Goal: Complete application form

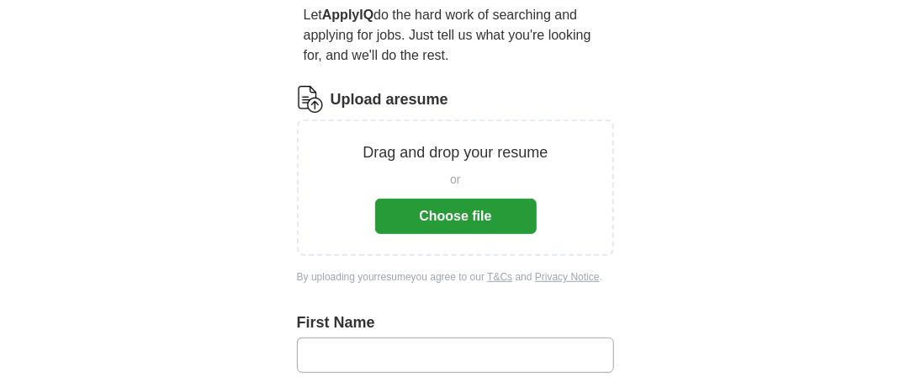
scroll to position [168, 0]
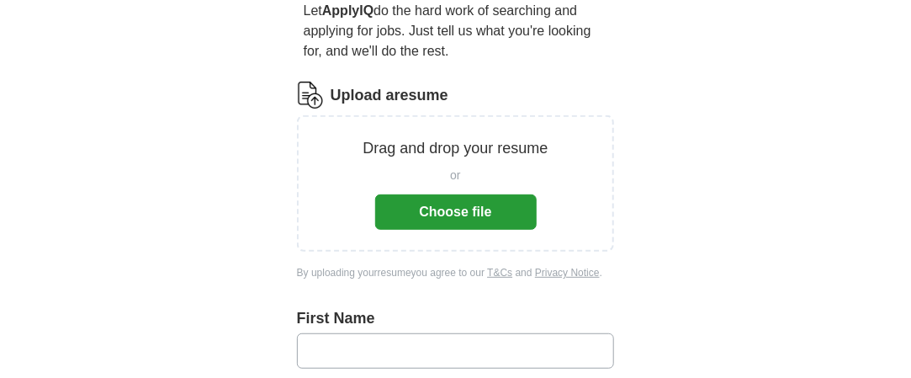
click at [472, 212] on button "Choose file" at bounding box center [456, 211] width 162 height 35
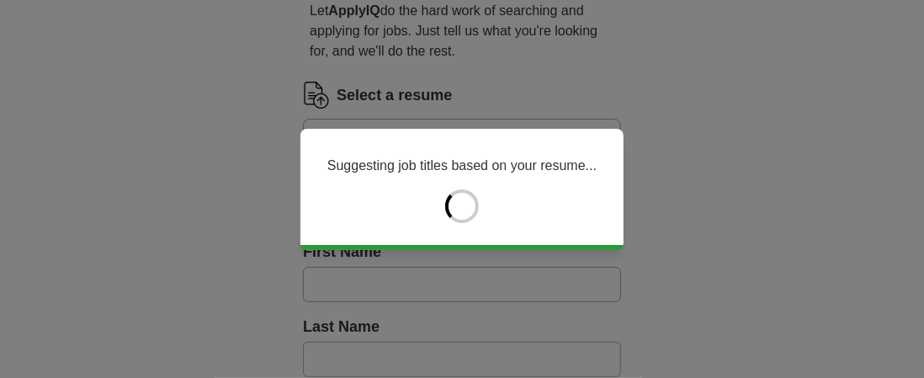
type input "*****"
type input "******"
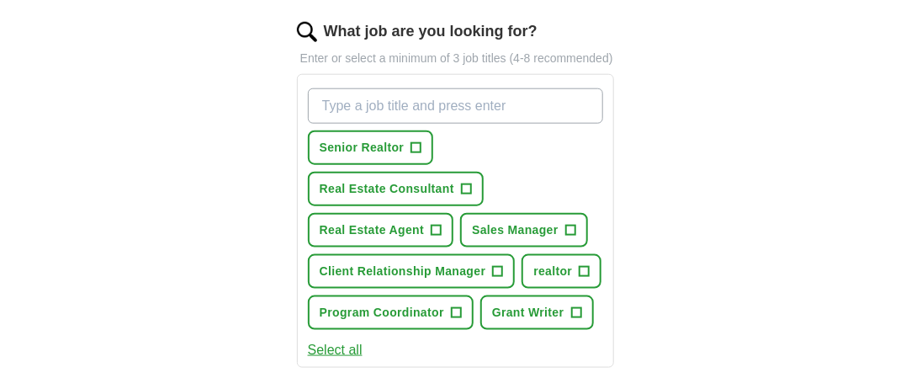
scroll to position [589, 0]
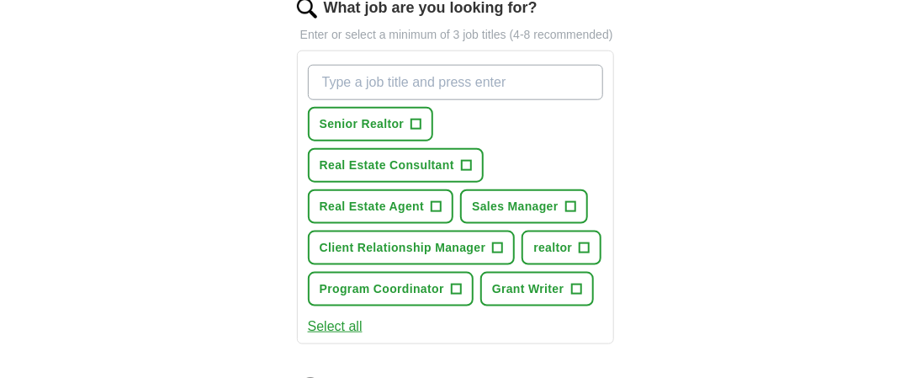
click at [335, 79] on input "What job are you looking for?" at bounding box center [456, 82] width 296 height 35
click at [460, 239] on span "Client Relationship Manager" at bounding box center [403, 248] width 167 height 18
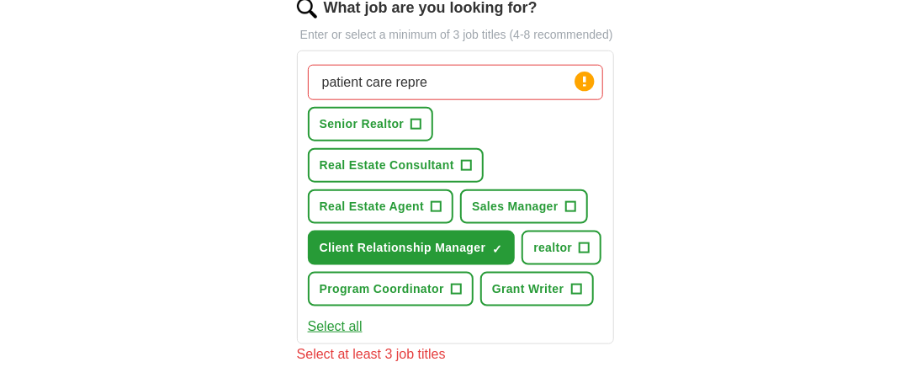
click at [435, 72] on input "patient care repre" at bounding box center [456, 82] width 296 height 35
type input "patient care representative"
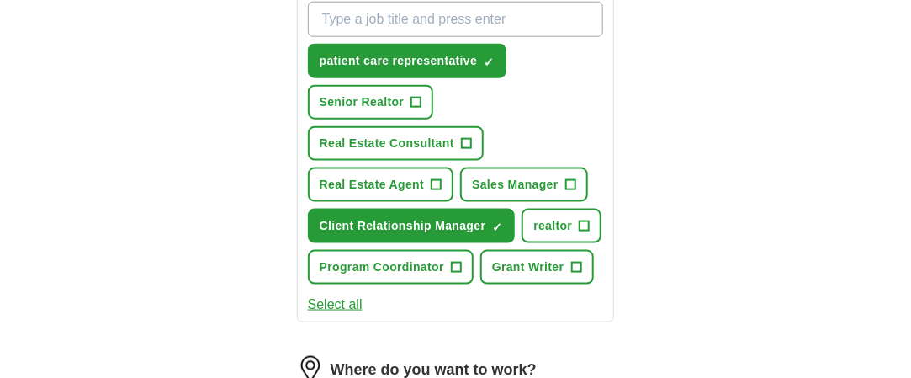
scroll to position [673, 0]
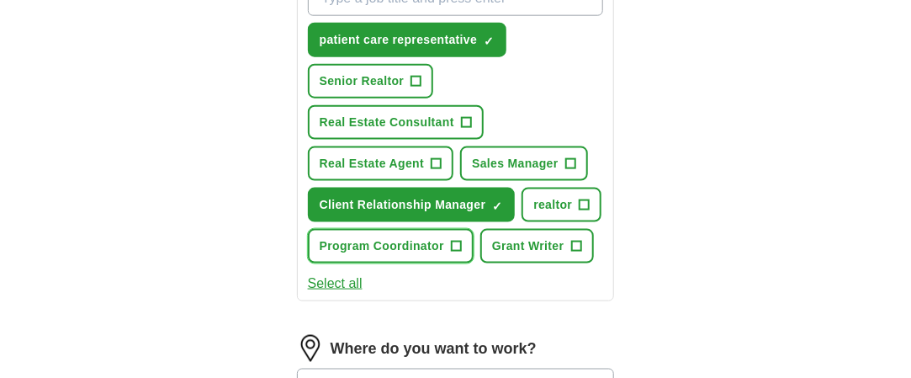
click at [452, 240] on span "+" at bounding box center [456, 246] width 10 height 13
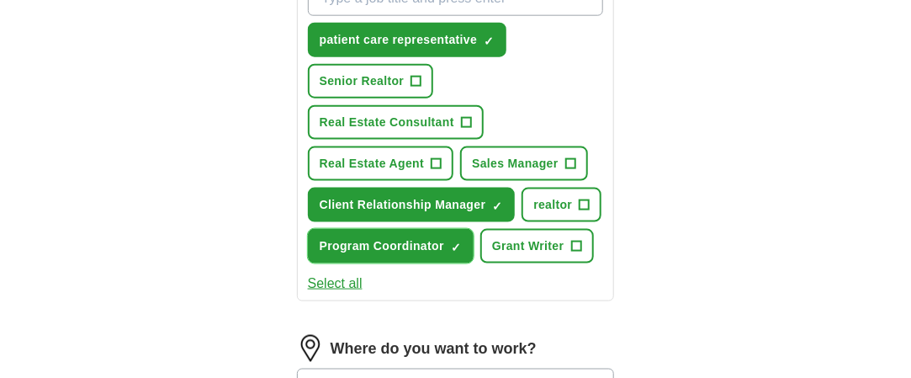
scroll to position [841, 0]
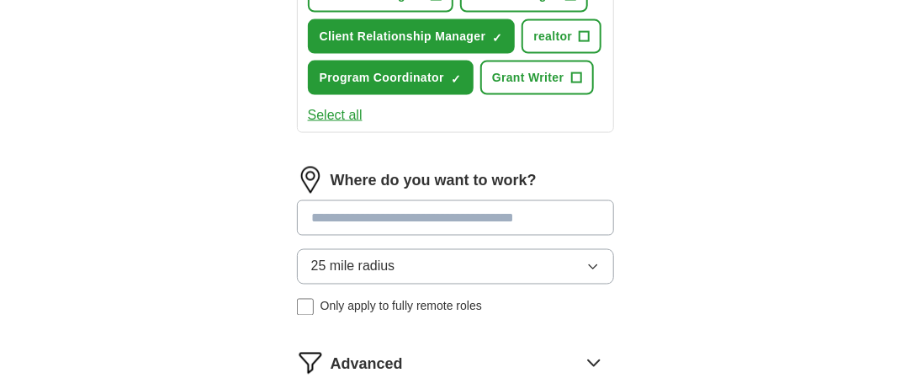
click at [438, 213] on input at bounding box center [456, 217] width 318 height 35
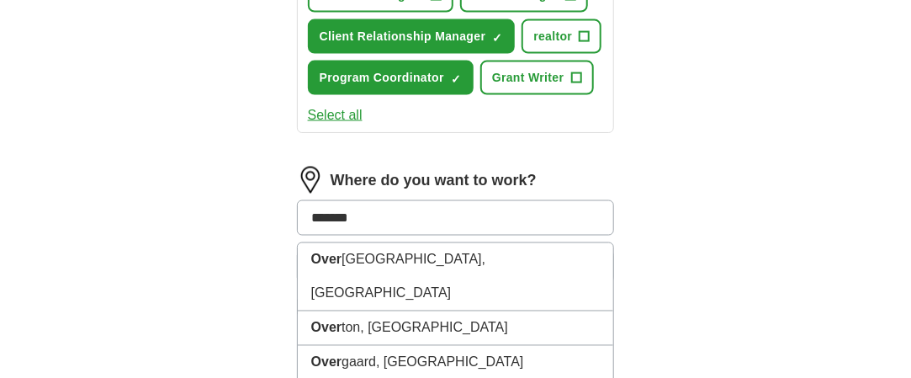
type input "********"
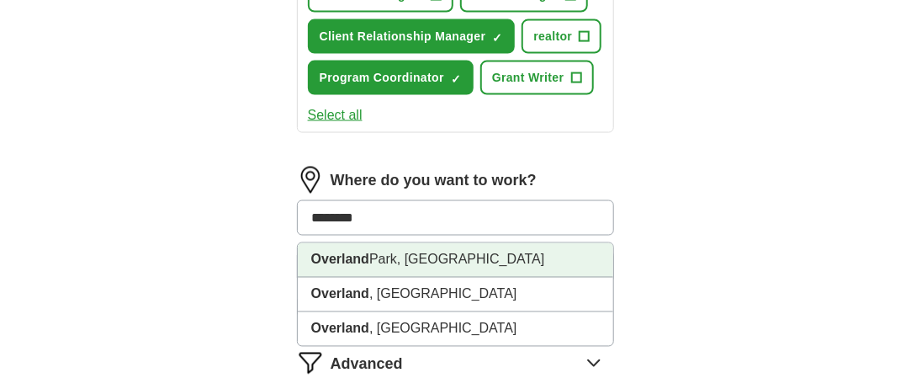
click at [431, 256] on li "Overland Park, KS" at bounding box center [456, 260] width 316 height 34
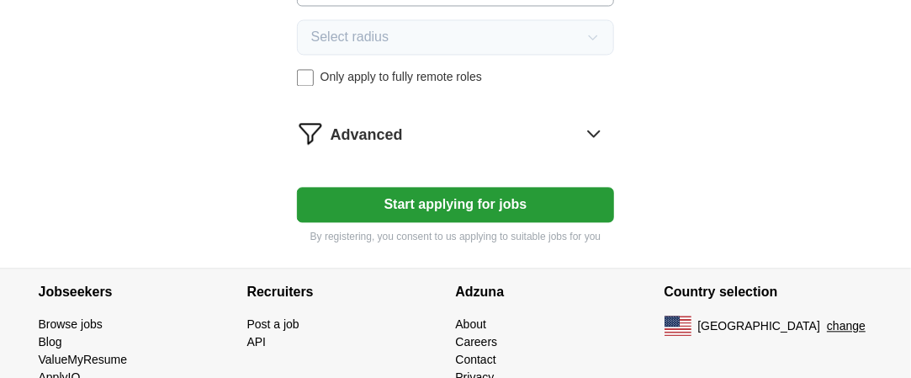
scroll to position [1094, 0]
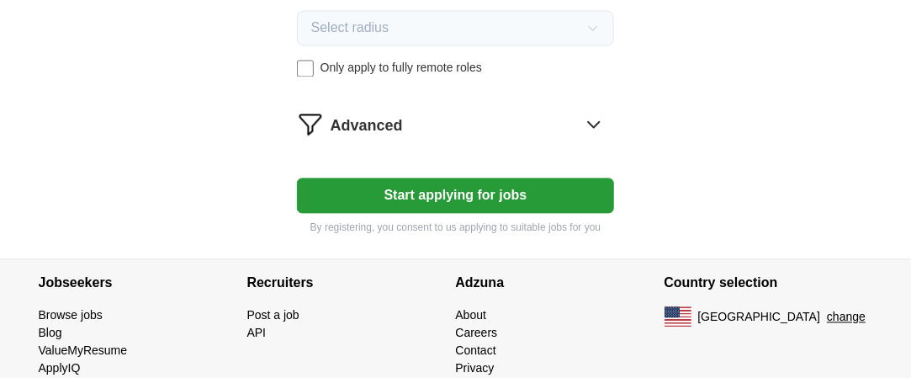
click at [482, 184] on button "Start applying for jobs" at bounding box center [456, 195] width 318 height 35
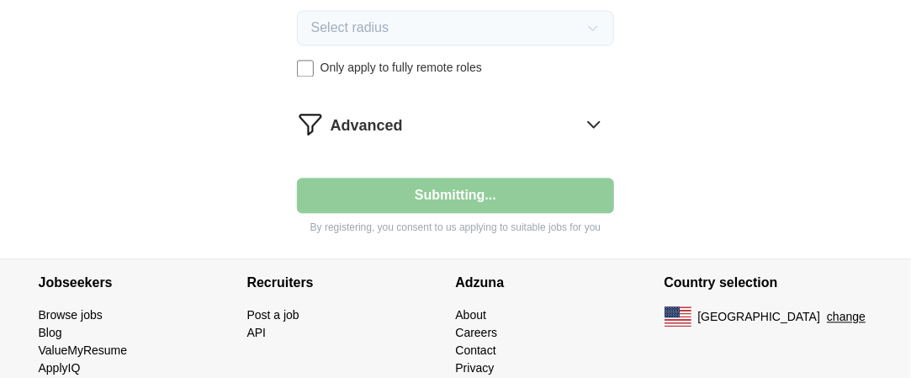
select select "**"
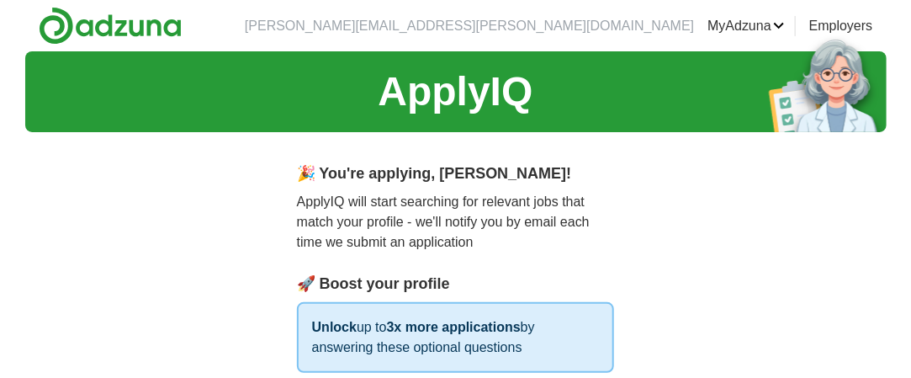
scroll to position [168, 0]
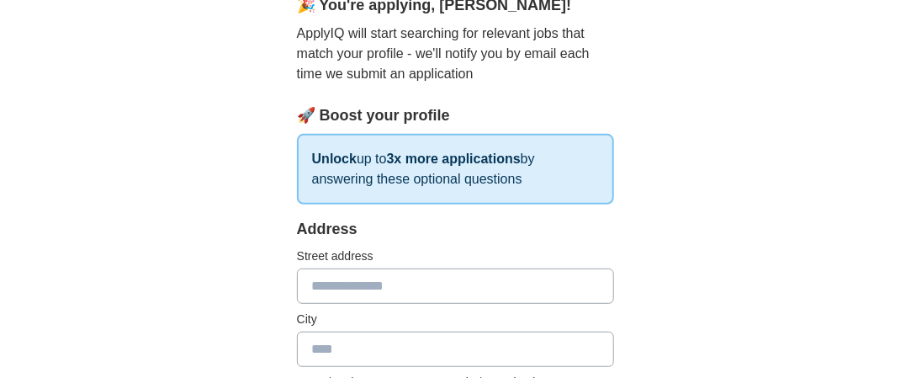
click at [321, 283] on input "text" at bounding box center [456, 285] width 318 height 35
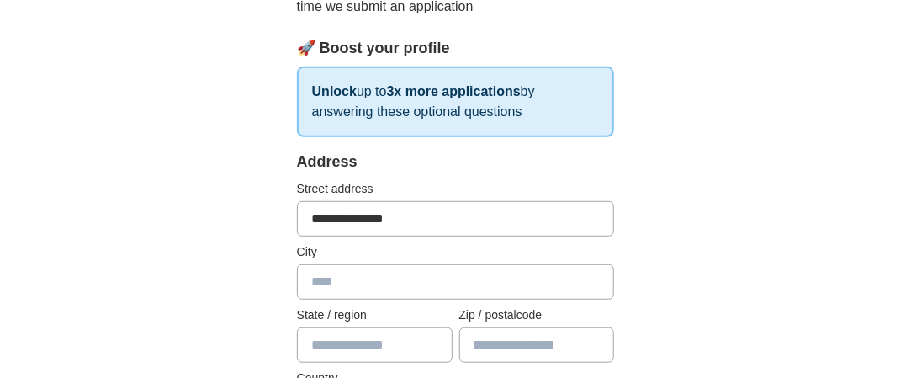
scroll to position [337, 0]
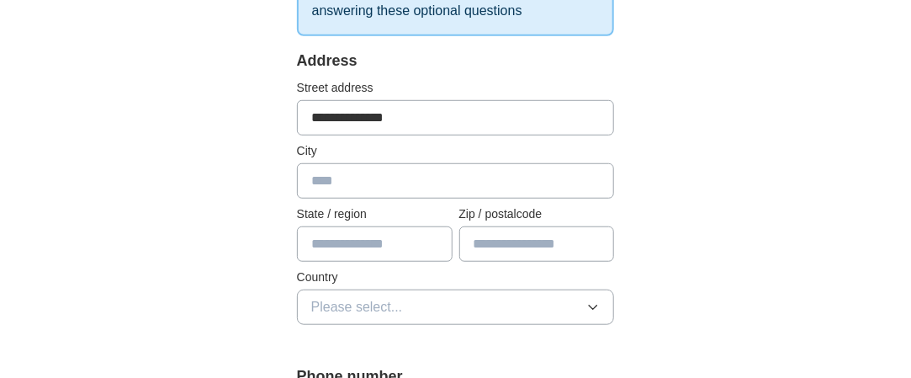
type input "**********"
click at [318, 179] on input "text" at bounding box center [456, 180] width 318 height 35
click at [330, 241] on input "text" at bounding box center [375, 243] width 156 height 35
click at [372, 179] on input "********" at bounding box center [456, 180] width 318 height 35
click at [317, 178] on input "********" at bounding box center [456, 180] width 318 height 35
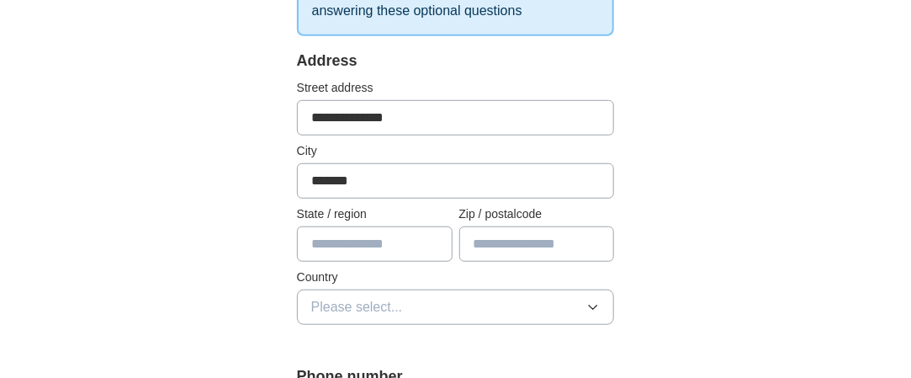
type input "********"
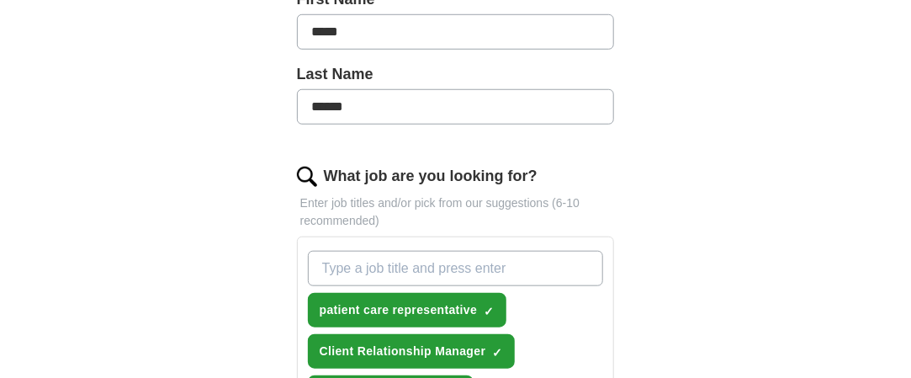
scroll to position [505, 0]
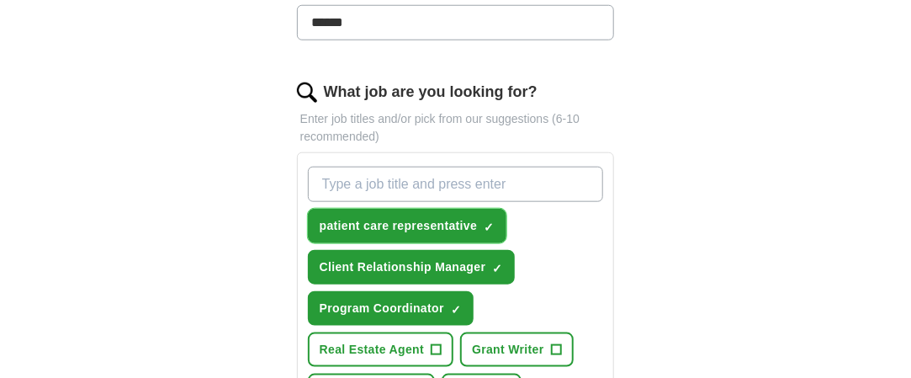
click at [469, 217] on span "patient care representative" at bounding box center [399, 226] width 158 height 18
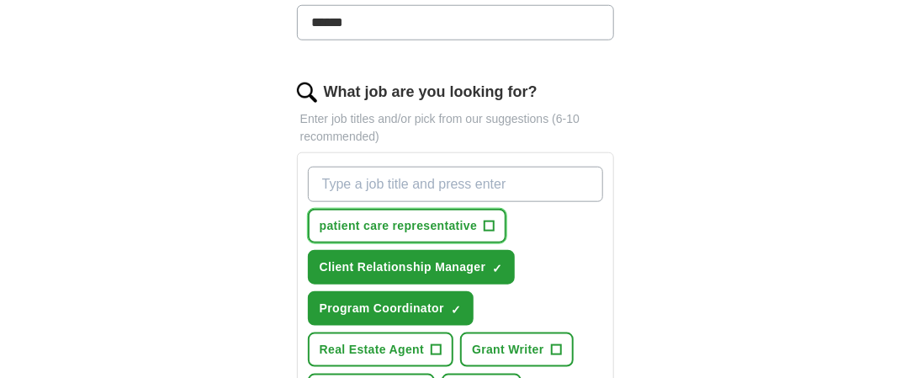
click at [308, 209] on button "patient care representative +" at bounding box center [407, 226] width 199 height 34
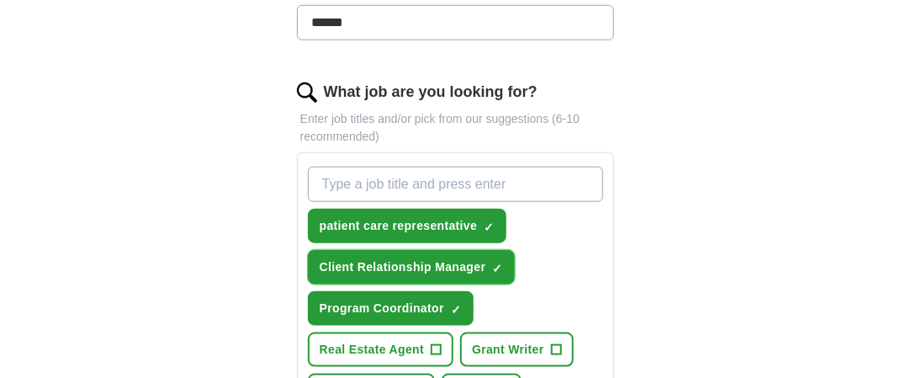
click at [475, 262] on span "Client Relationship Manager" at bounding box center [403, 267] width 167 height 18
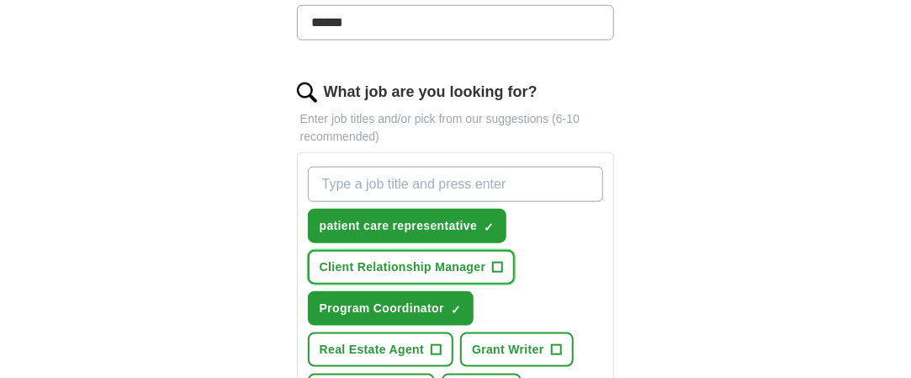
click at [308, 250] on button "Client Relationship Manager +" at bounding box center [412, 267] width 208 height 34
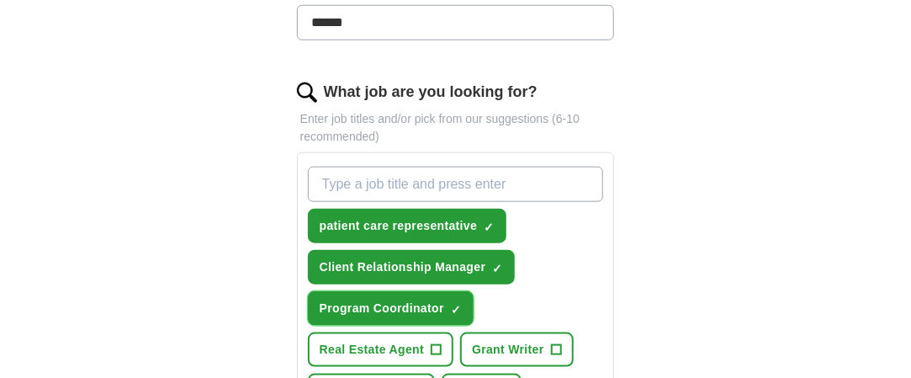
click at [439, 300] on span "Program Coordinator" at bounding box center [382, 309] width 125 height 18
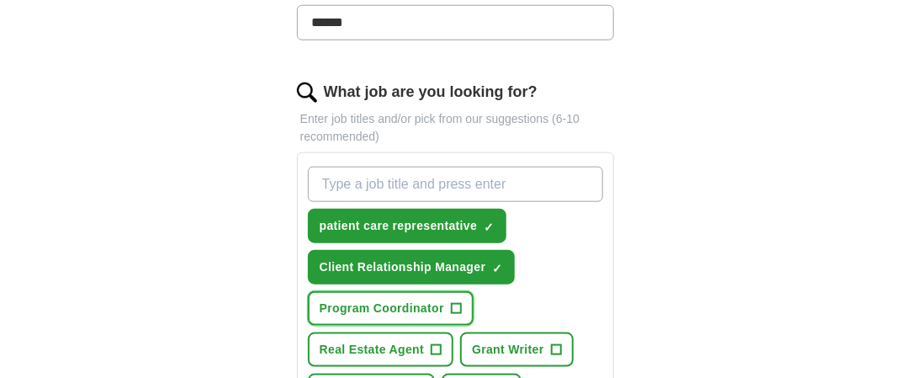
click at [308, 291] on button "Program Coordinator +" at bounding box center [391, 308] width 166 height 34
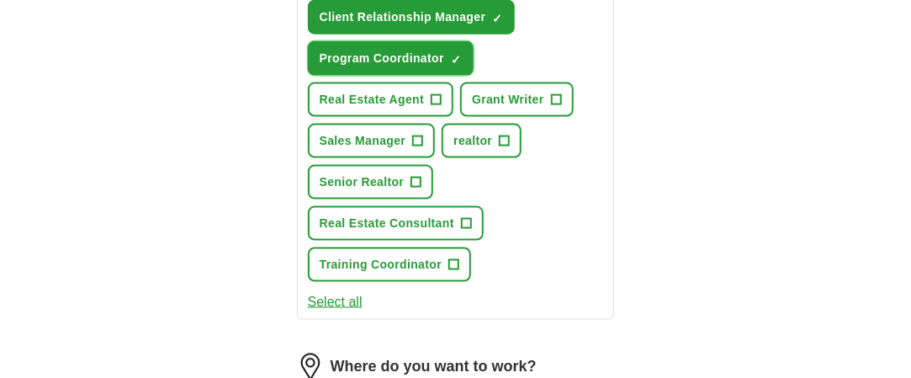
scroll to position [757, 0]
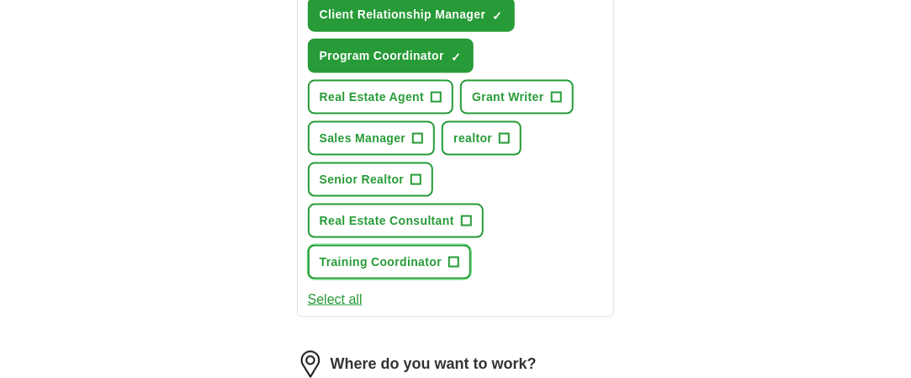
click at [401, 253] on span "Training Coordinator" at bounding box center [381, 262] width 122 height 18
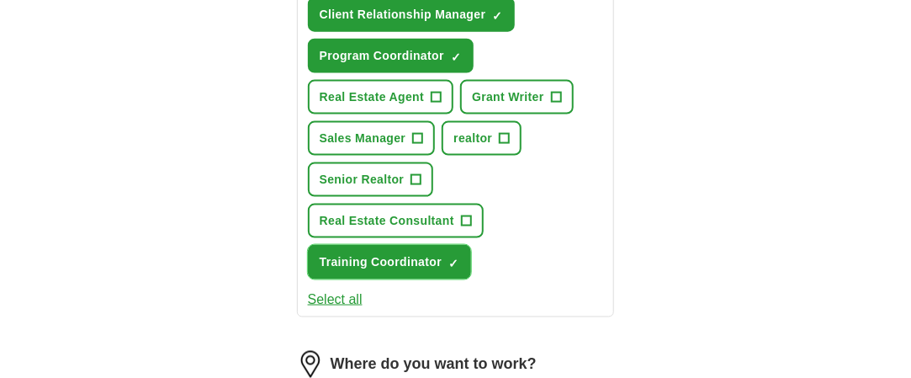
click at [308, 245] on button "Training Coordinator ✓ ×" at bounding box center [389, 262] width 163 height 34
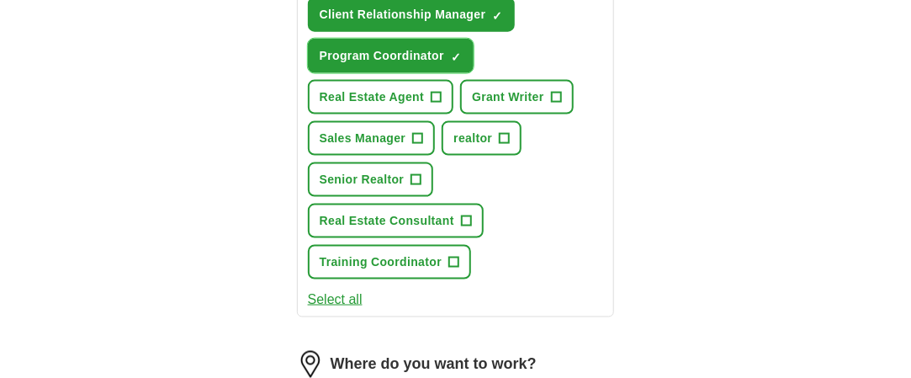
click at [0, 0] on span "×" at bounding box center [0, 0] width 0 height 0
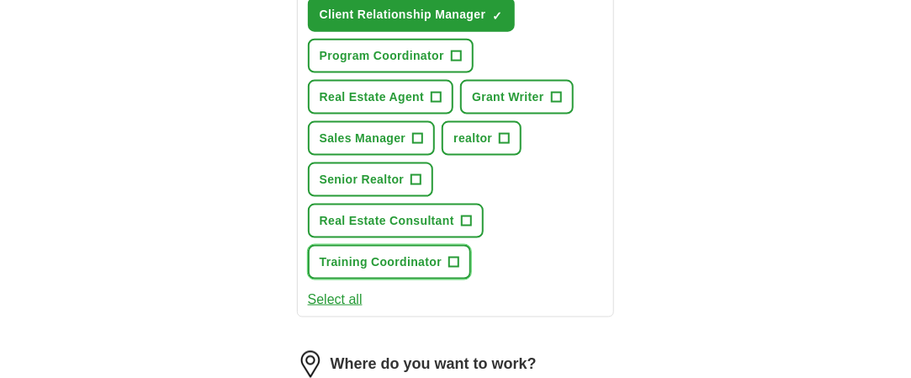
click at [383, 253] on span "Training Coordinator" at bounding box center [381, 262] width 122 height 18
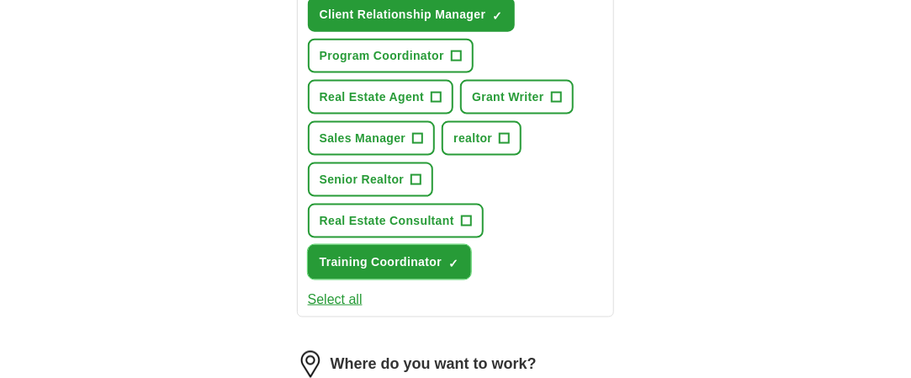
click at [308, 245] on button "Training Coordinator ✓ ×" at bounding box center [389, 262] width 163 height 34
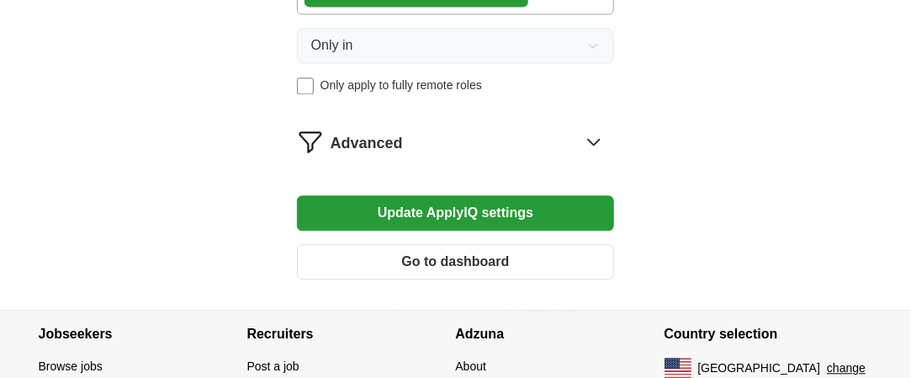
scroll to position [1178, 0]
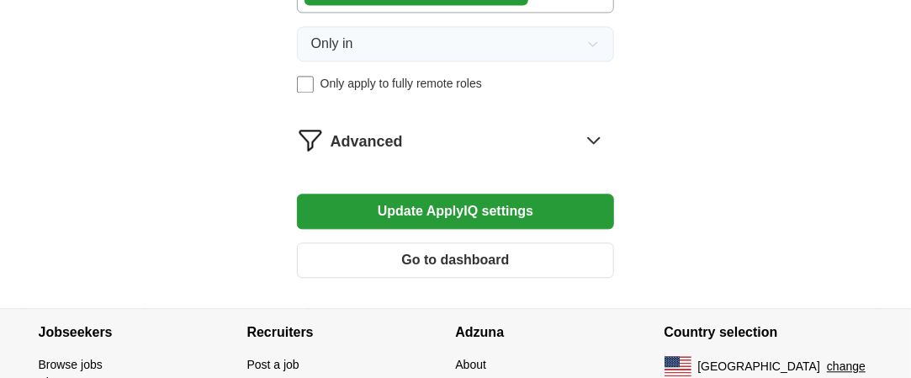
click at [466, 196] on button "Update ApplyIQ settings" at bounding box center [456, 211] width 318 height 35
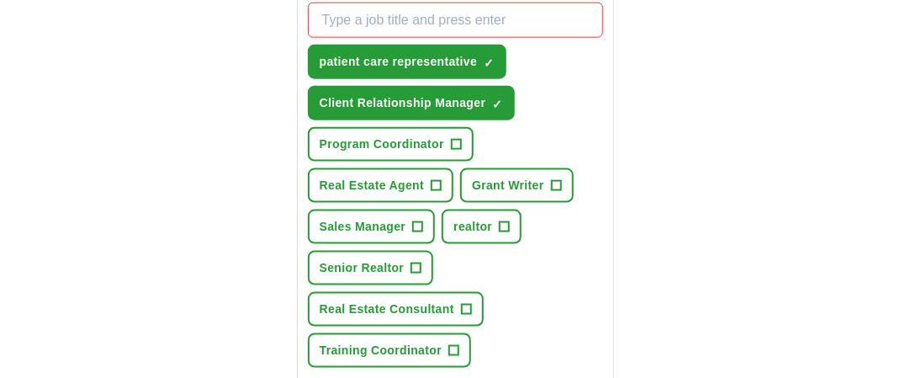
scroll to position [693, 0]
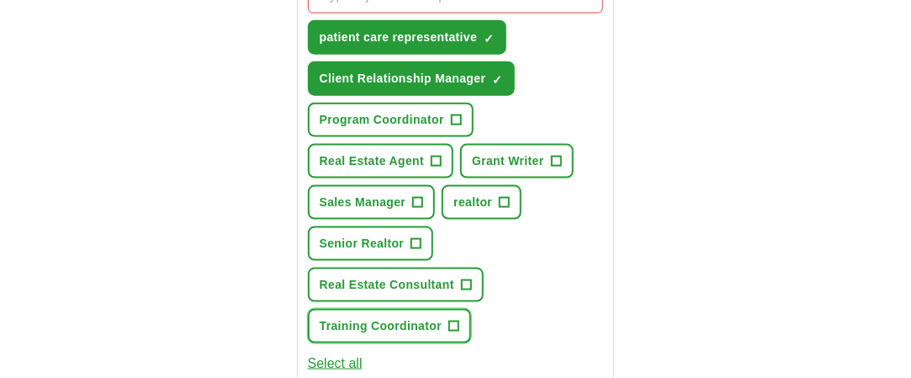
click at [417, 317] on span "Training Coordinator" at bounding box center [381, 326] width 122 height 18
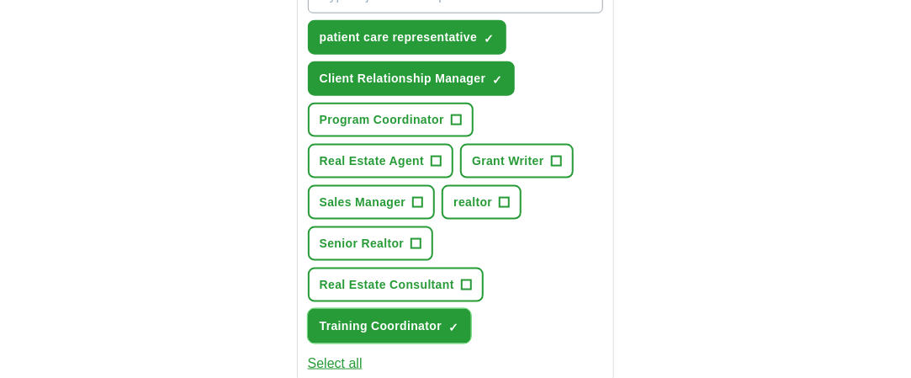
click at [308, 309] on button "Training Coordinator ✓ ×" at bounding box center [389, 326] width 163 height 34
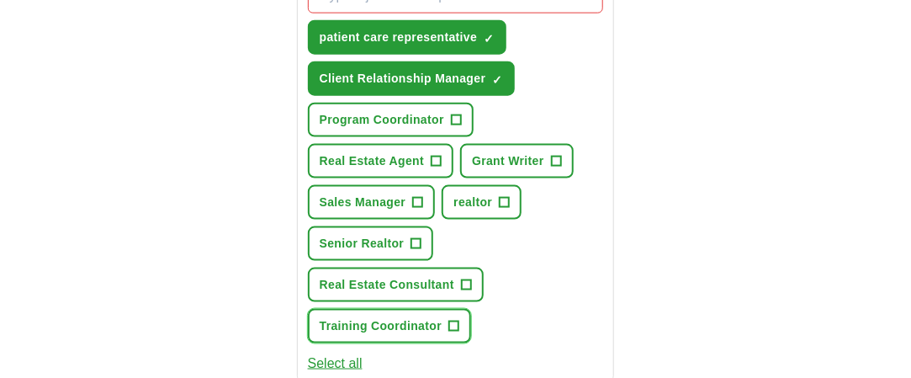
click at [308, 309] on button "Training Coordinator +" at bounding box center [389, 326] width 163 height 34
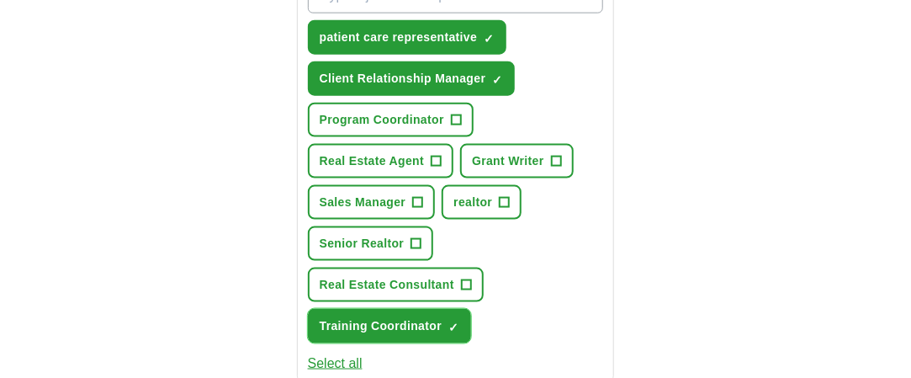
click at [380, 317] on span "Training Coordinator" at bounding box center [381, 326] width 122 height 18
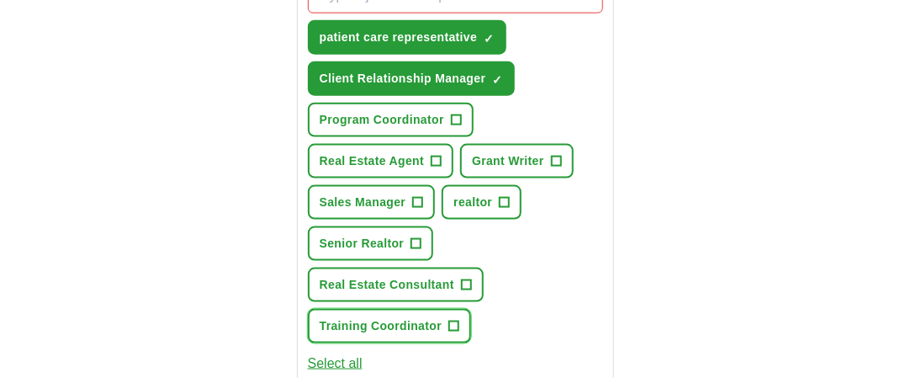
click at [411, 317] on span "Training Coordinator" at bounding box center [381, 326] width 122 height 18
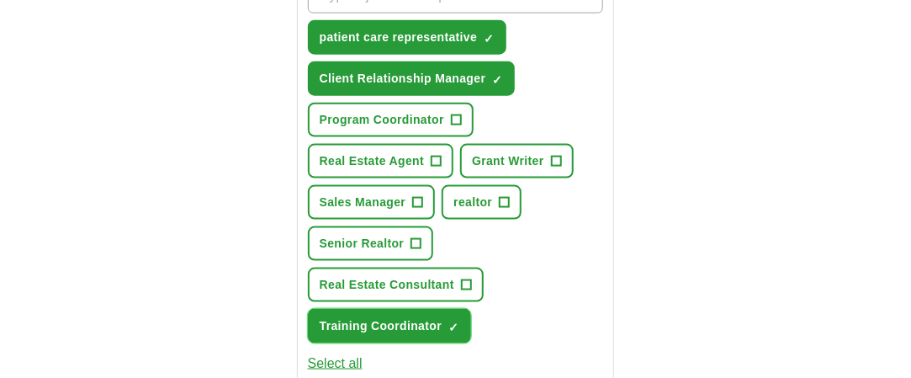
click at [0, 0] on span "×" at bounding box center [0, 0] width 0 height 0
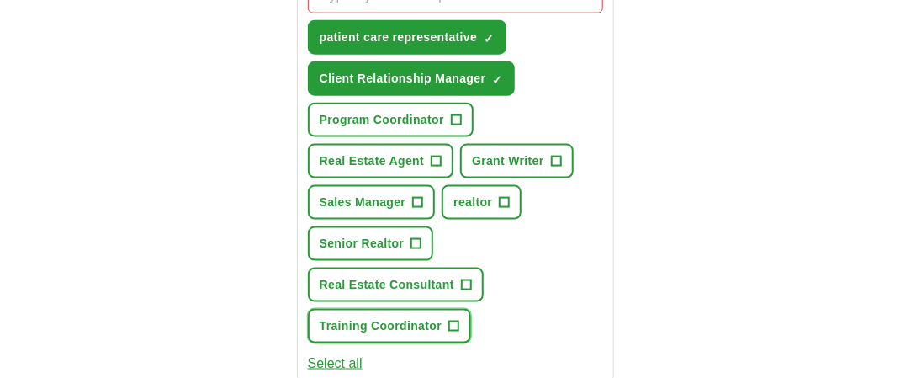
click at [453, 320] on span "+" at bounding box center [454, 326] width 10 height 13
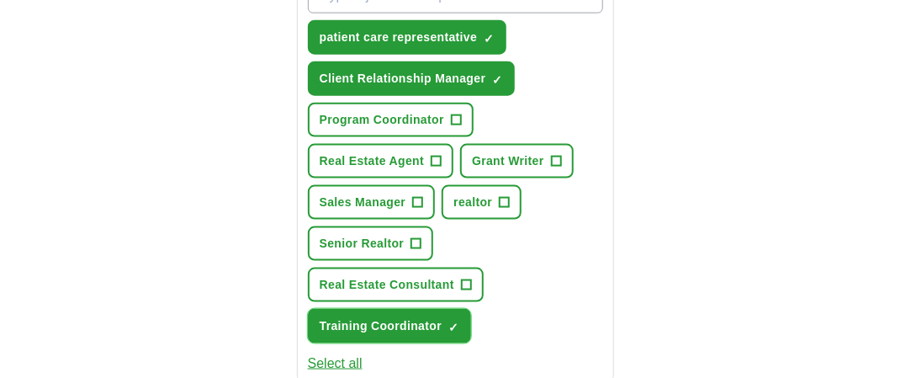
click at [308, 309] on button "Training Coordinator ✓ ×" at bounding box center [389, 326] width 163 height 34
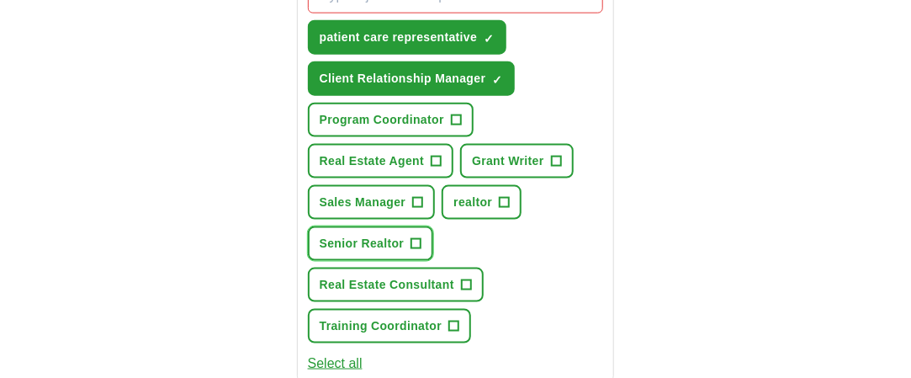
click at [395, 235] on span "Senior Realtor" at bounding box center [362, 244] width 85 height 18
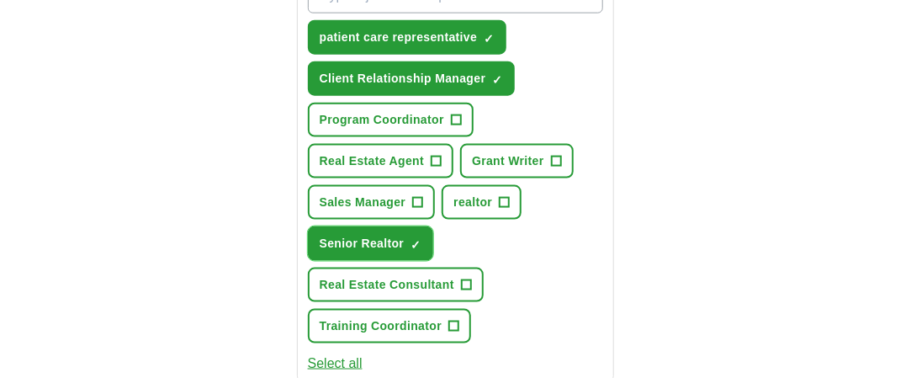
click at [0, 0] on span "×" at bounding box center [0, 0] width 0 height 0
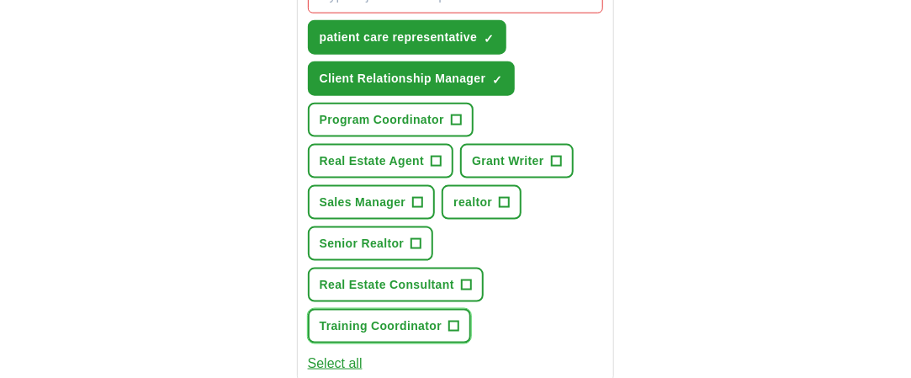
click at [365, 317] on span "Training Coordinator" at bounding box center [381, 326] width 122 height 18
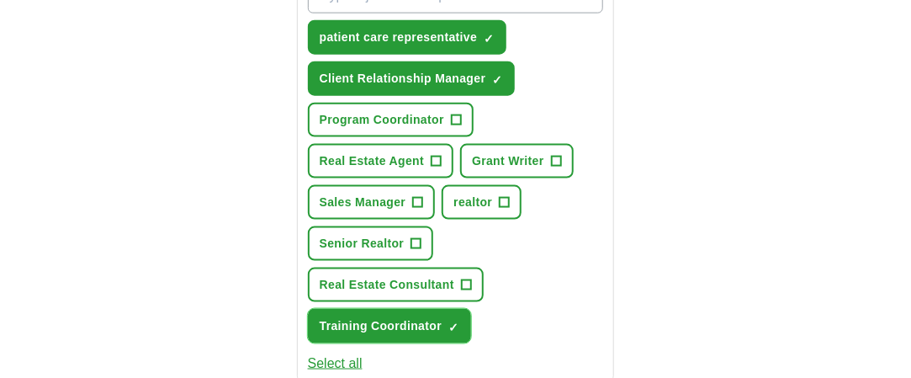
click at [308, 309] on button "Training Coordinator ✓ ×" at bounding box center [389, 326] width 163 height 34
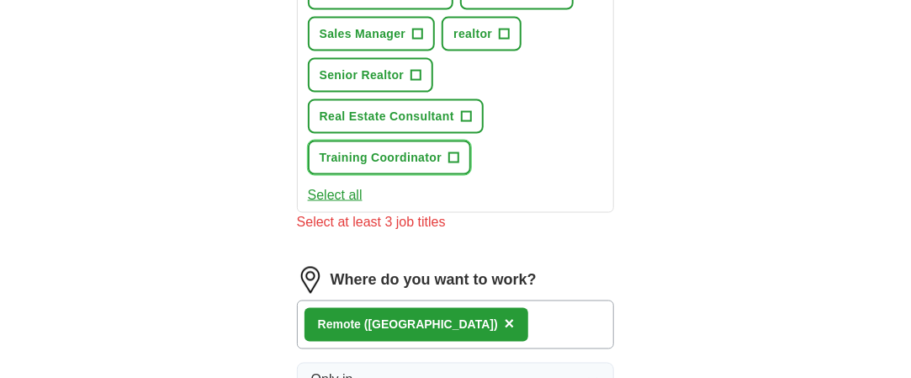
scroll to position [525, 0]
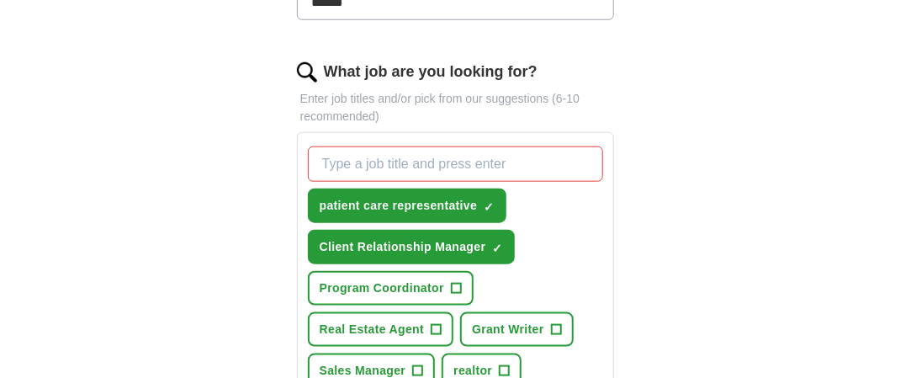
click at [342, 157] on input "What job are you looking for?" at bounding box center [456, 163] width 296 height 35
type input "training coordinator"
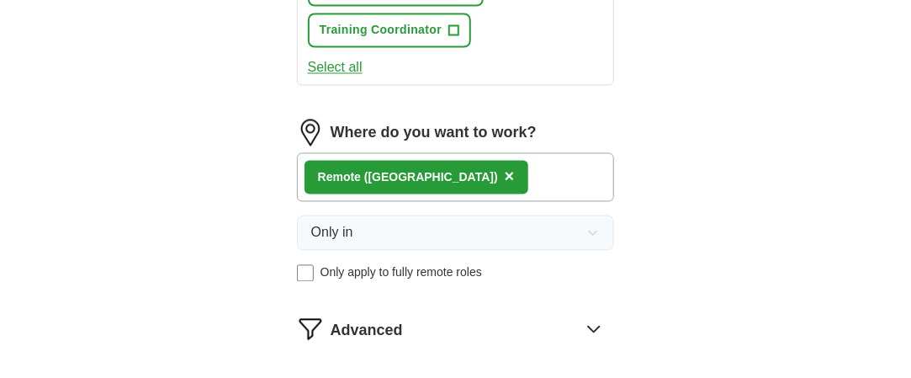
scroll to position [1282, 0]
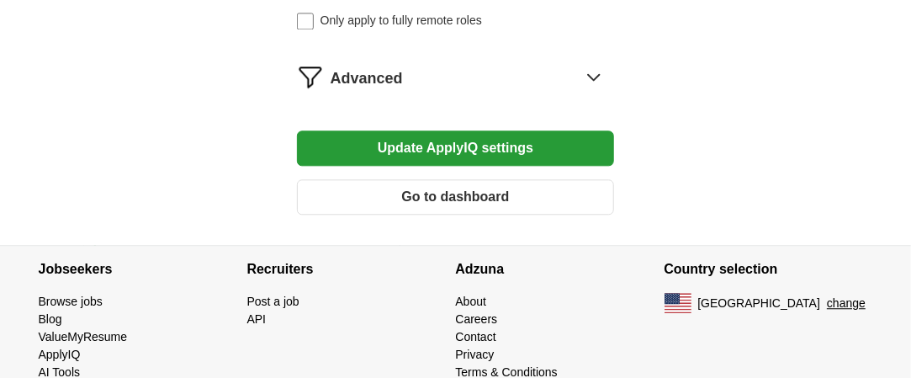
click at [475, 136] on button "Update ApplyIQ settings" at bounding box center [456, 147] width 318 height 35
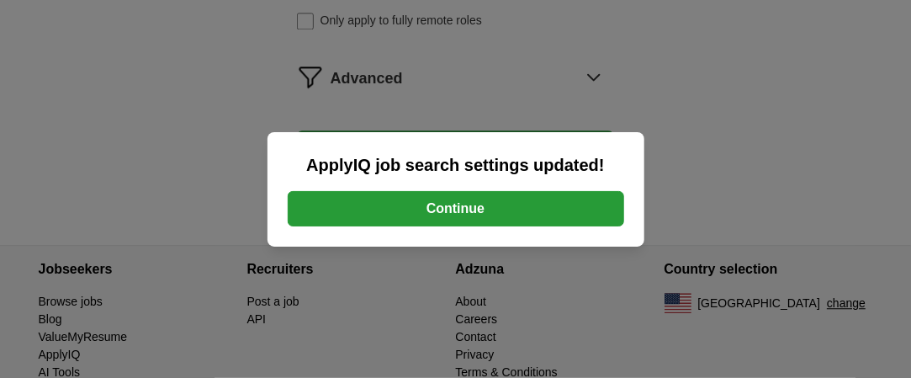
click at [464, 202] on button "Continue" at bounding box center [456, 208] width 337 height 35
